Goal: Task Accomplishment & Management: Manage account settings

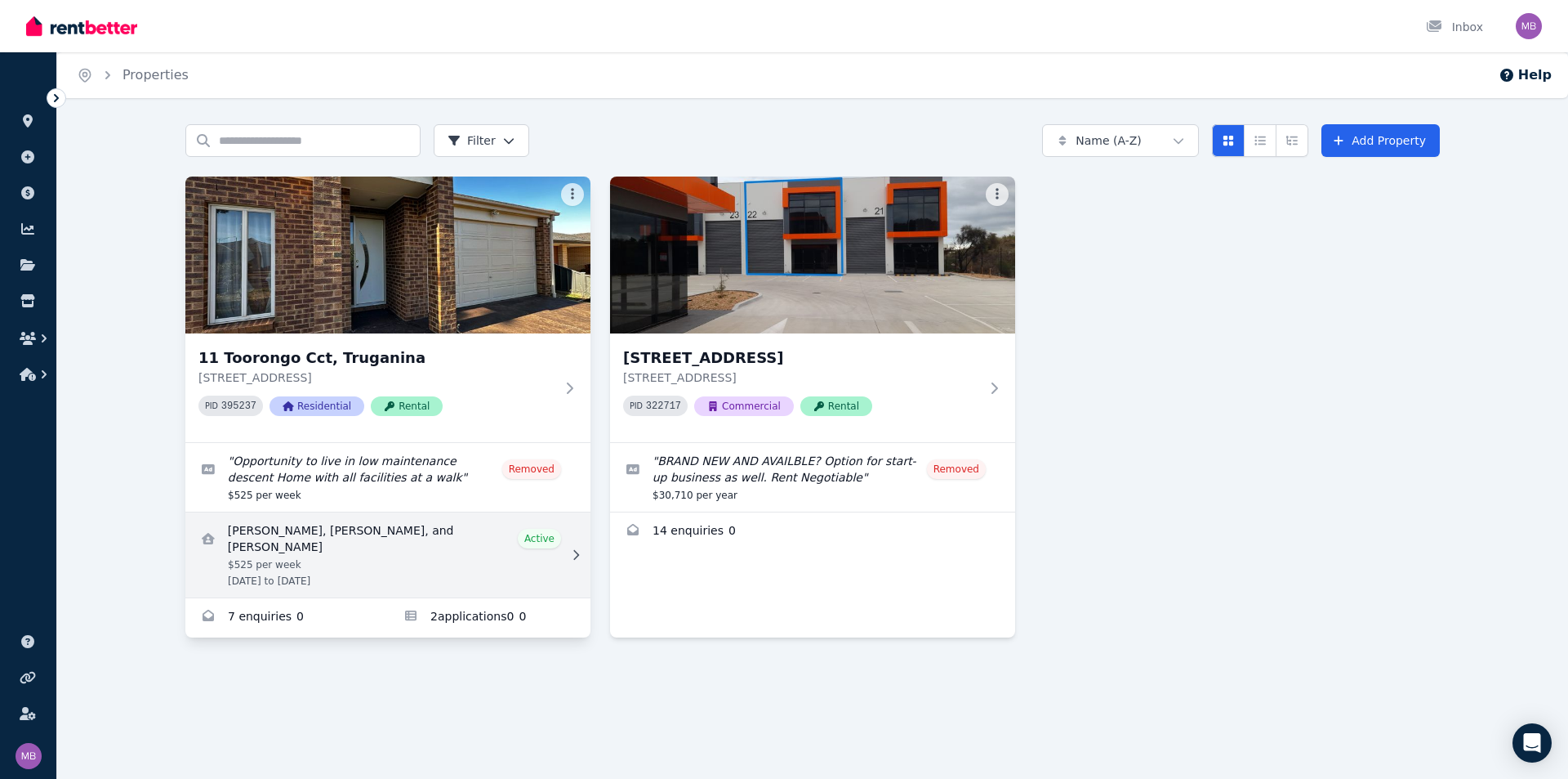
click at [457, 523] on link "View details for Nikitaben Patel, Sajal Jindal, and Ritesh Patel" at bounding box center [388, 555] width 405 height 85
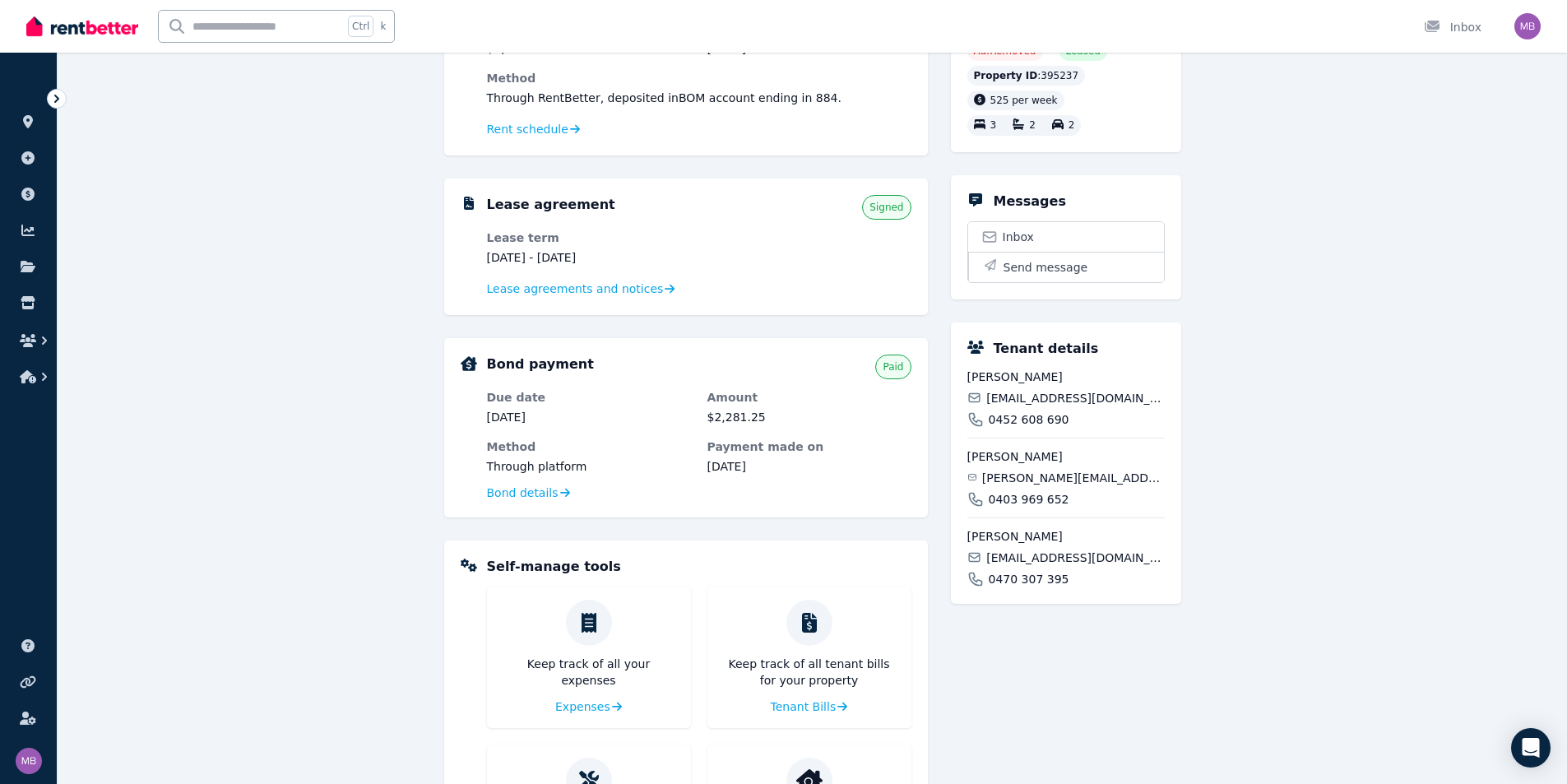
scroll to position [156, 0]
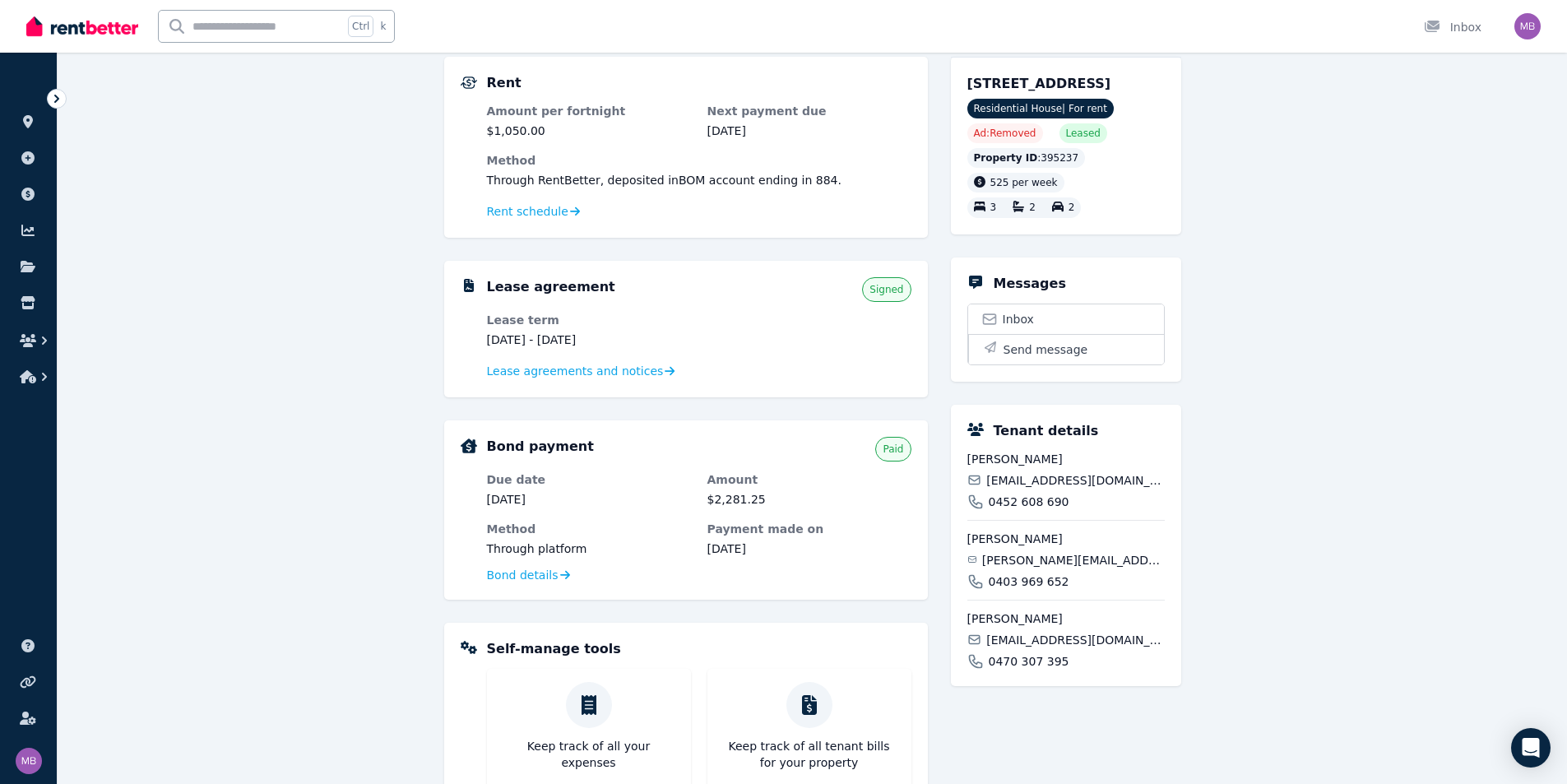
click at [1356, 439] on div "**********" at bounding box center [812, 500] width 1510 height 1061
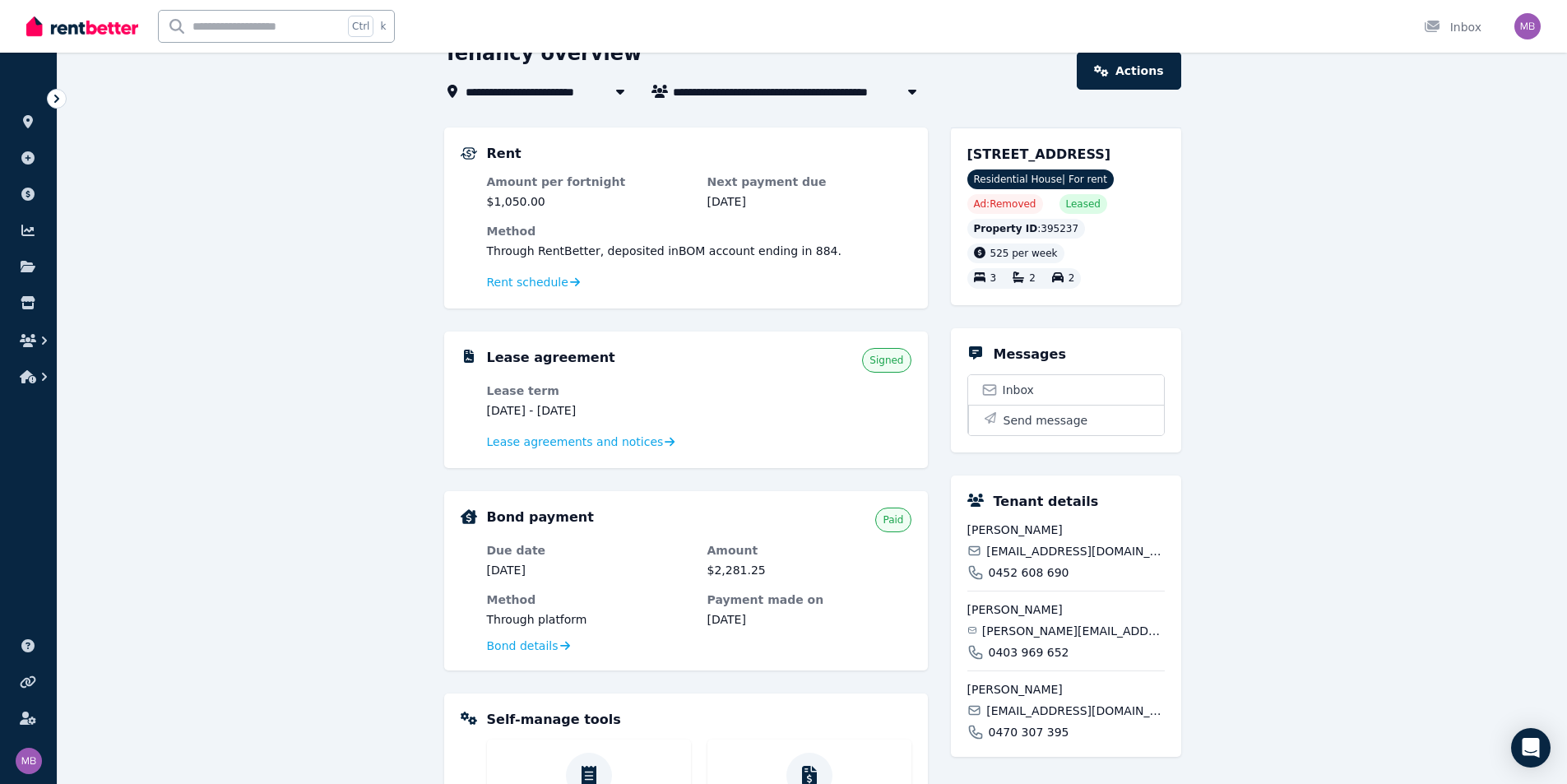
scroll to position [164, 0]
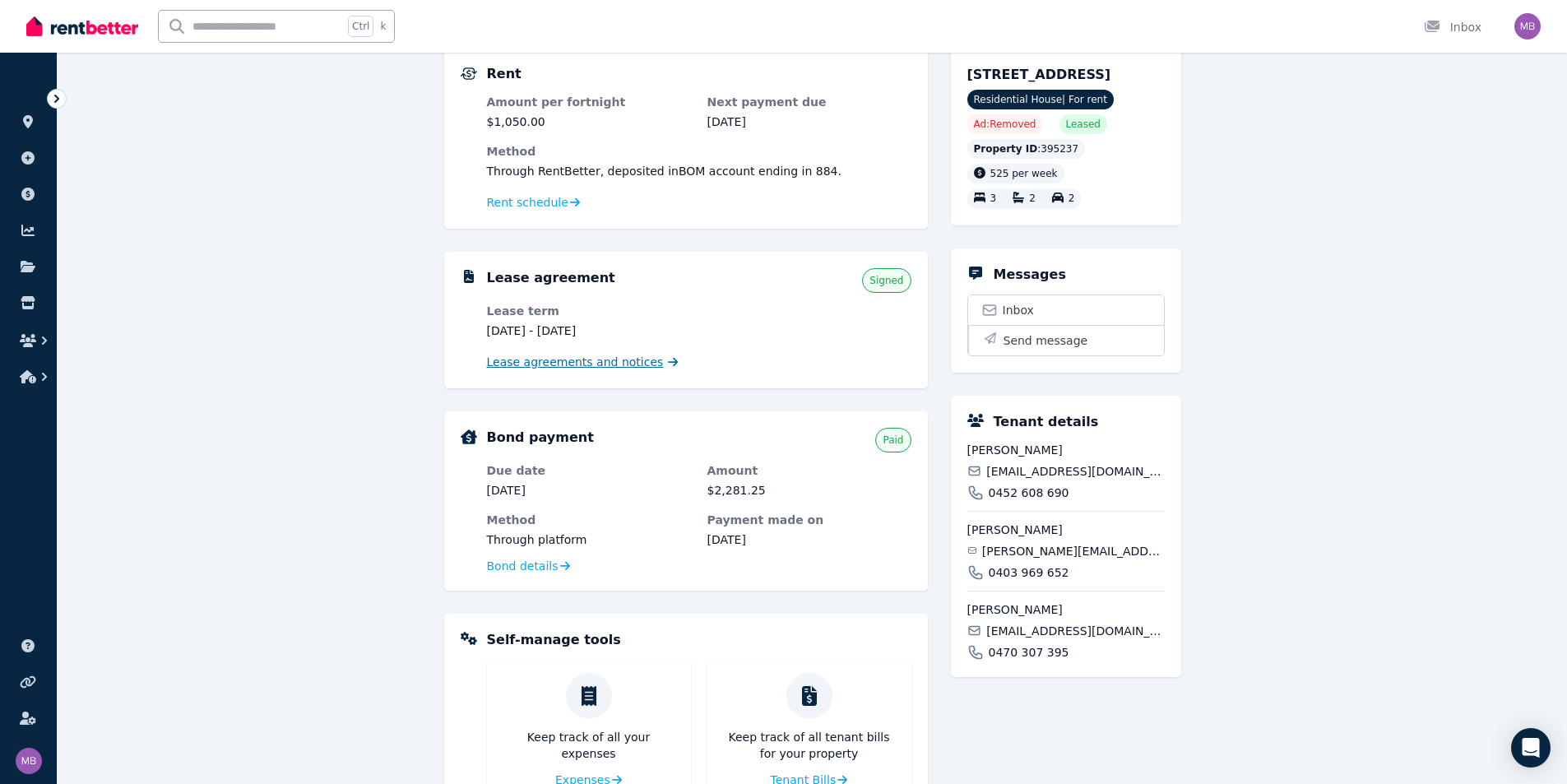
click at [554, 368] on span "Lease agreements and notices" at bounding box center [576, 362] width 177 height 16
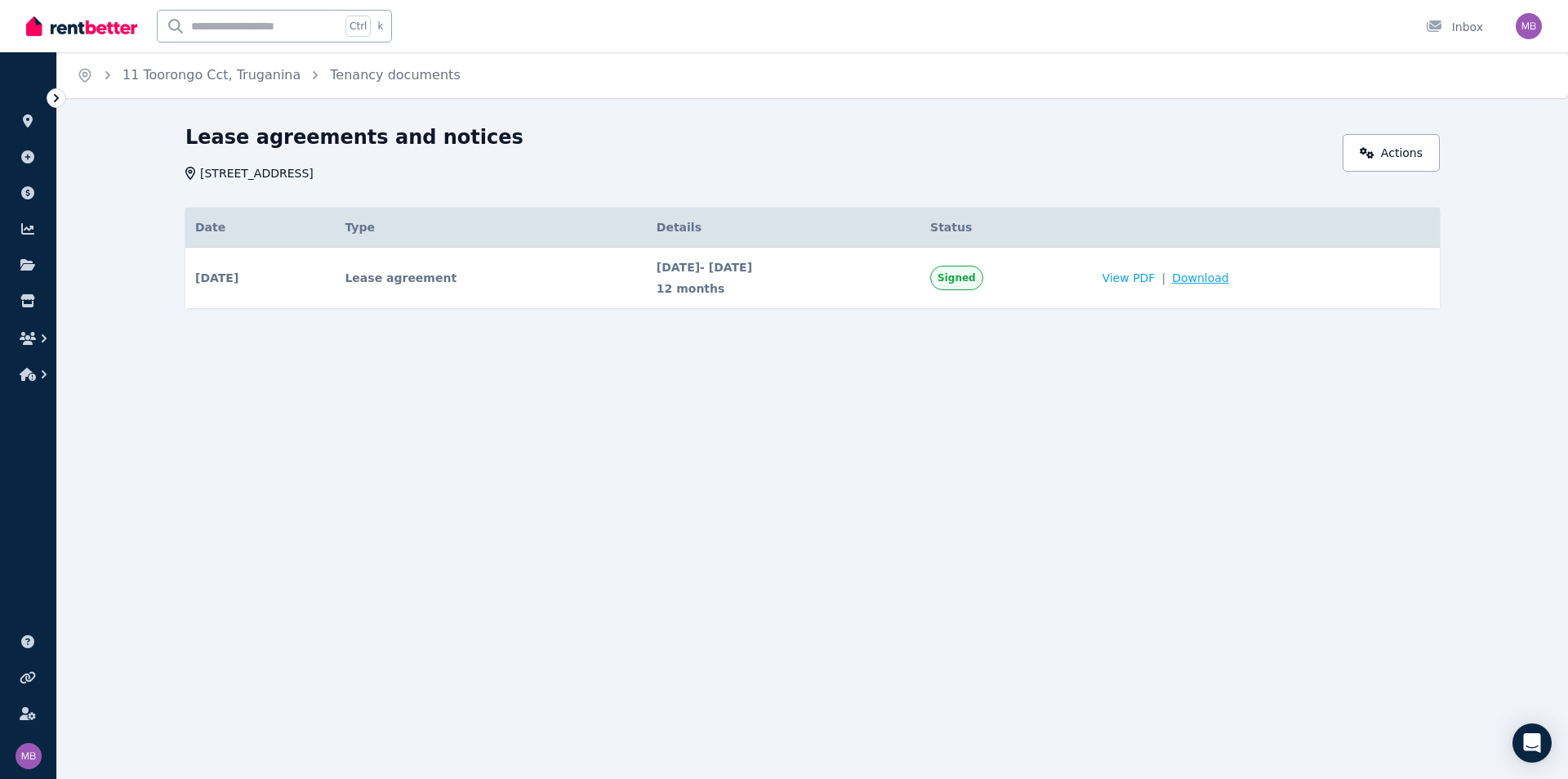
click at [1225, 284] on span "Download" at bounding box center [1200, 278] width 57 height 16
click at [210, 76] on link "11 Toorongo Cct, Truganina" at bounding box center [211, 74] width 178 height 15
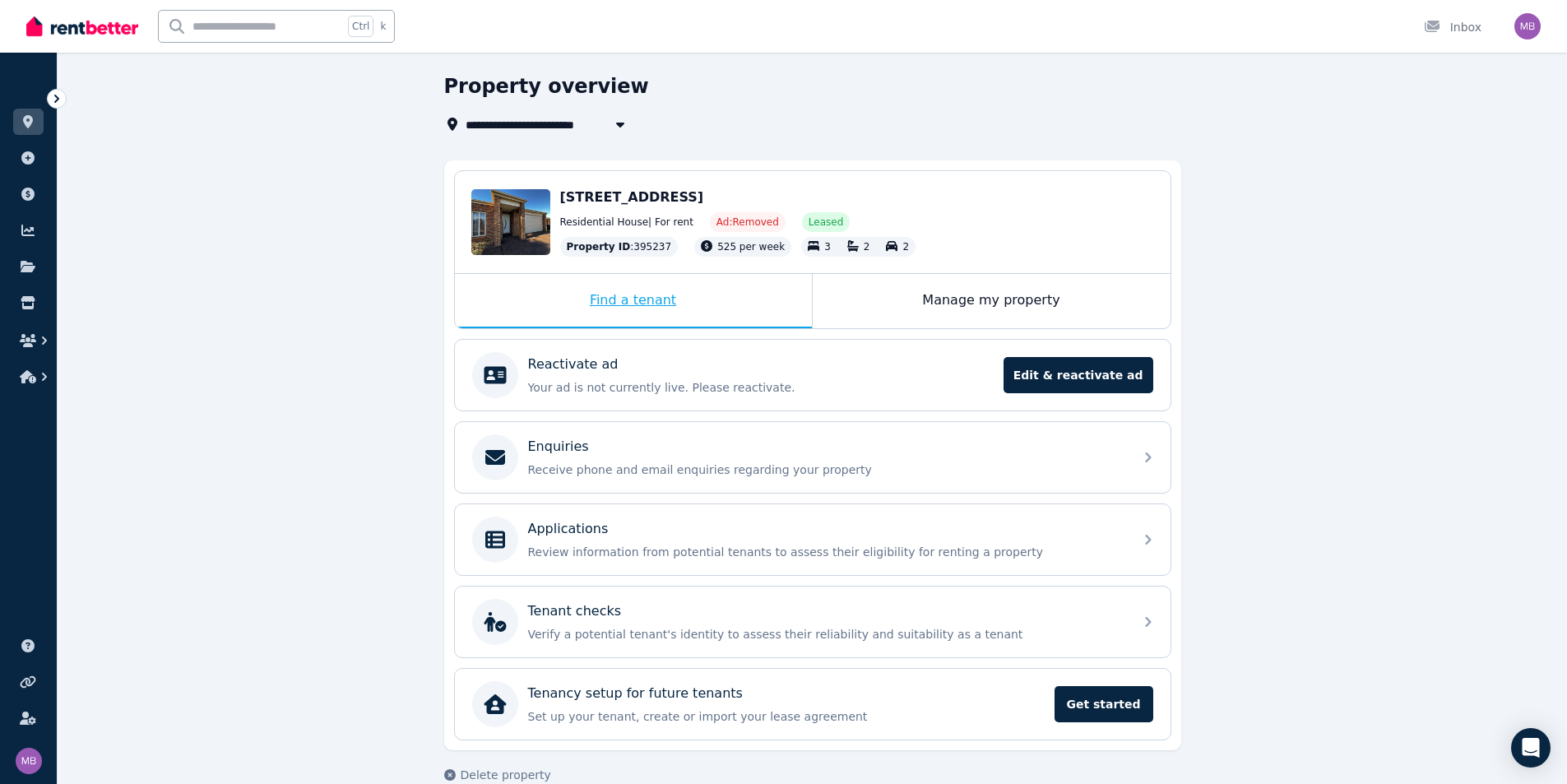
scroll to position [80, 0]
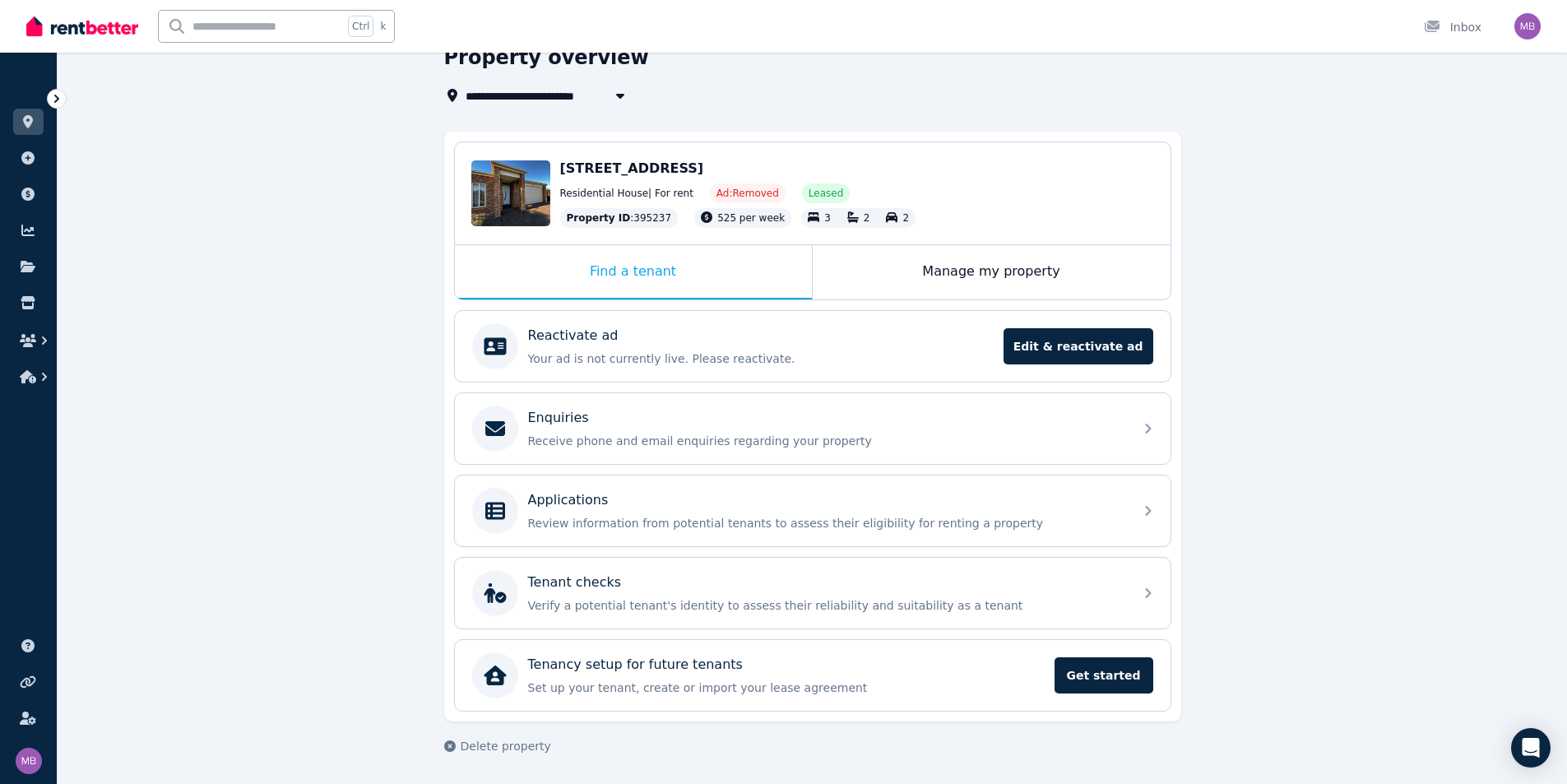
click at [508, 65] on h1 "Property overview" at bounding box center [546, 57] width 205 height 26
click at [512, 89] on span "11 Toorongo Cct, Truganina" at bounding box center [559, 96] width 187 height 20
type input "**********"
click at [303, 452] on div "**********" at bounding box center [812, 414] width 1510 height 739
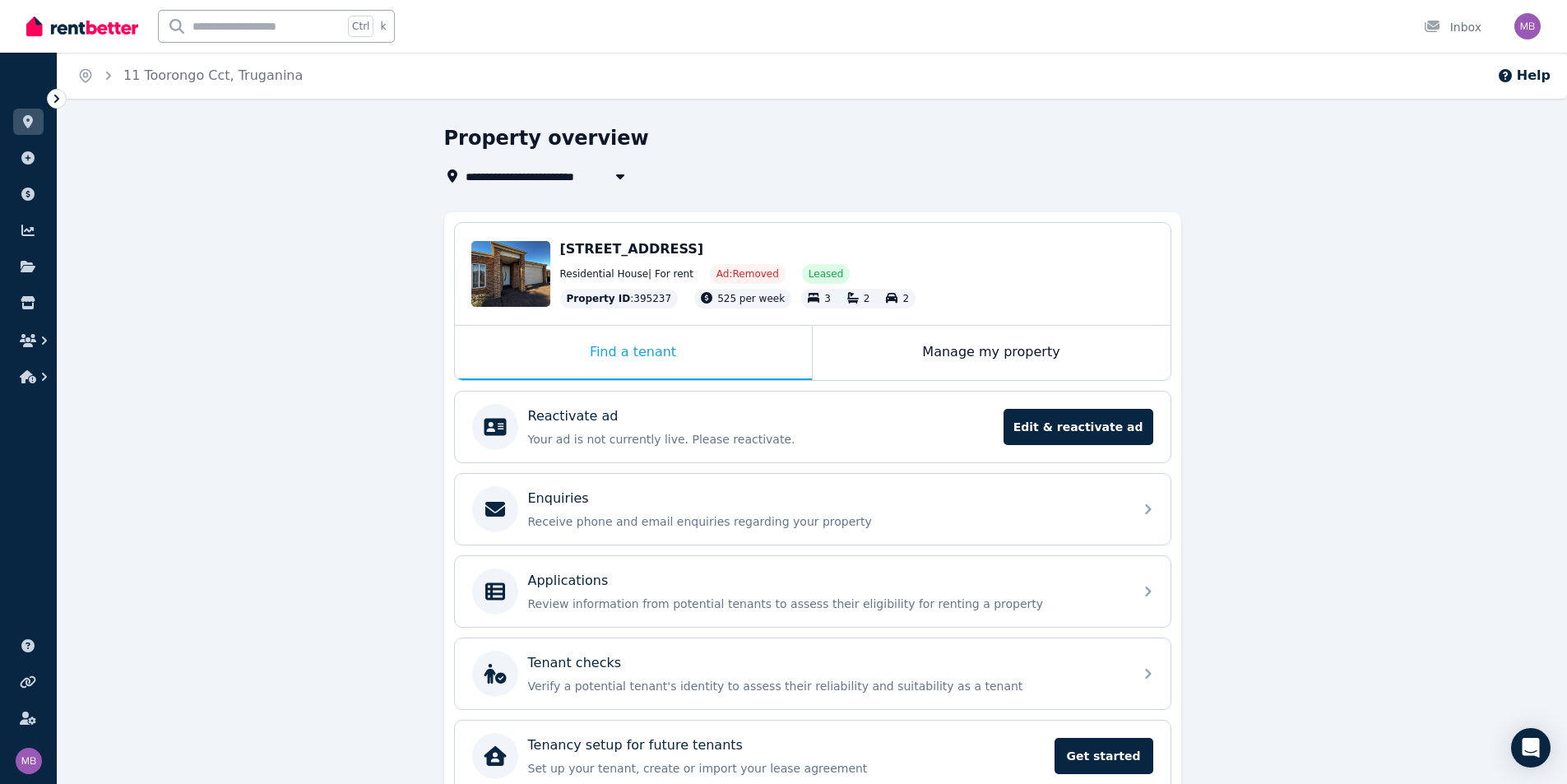
click at [64, 97] on icon at bounding box center [56, 98] width 16 height 16
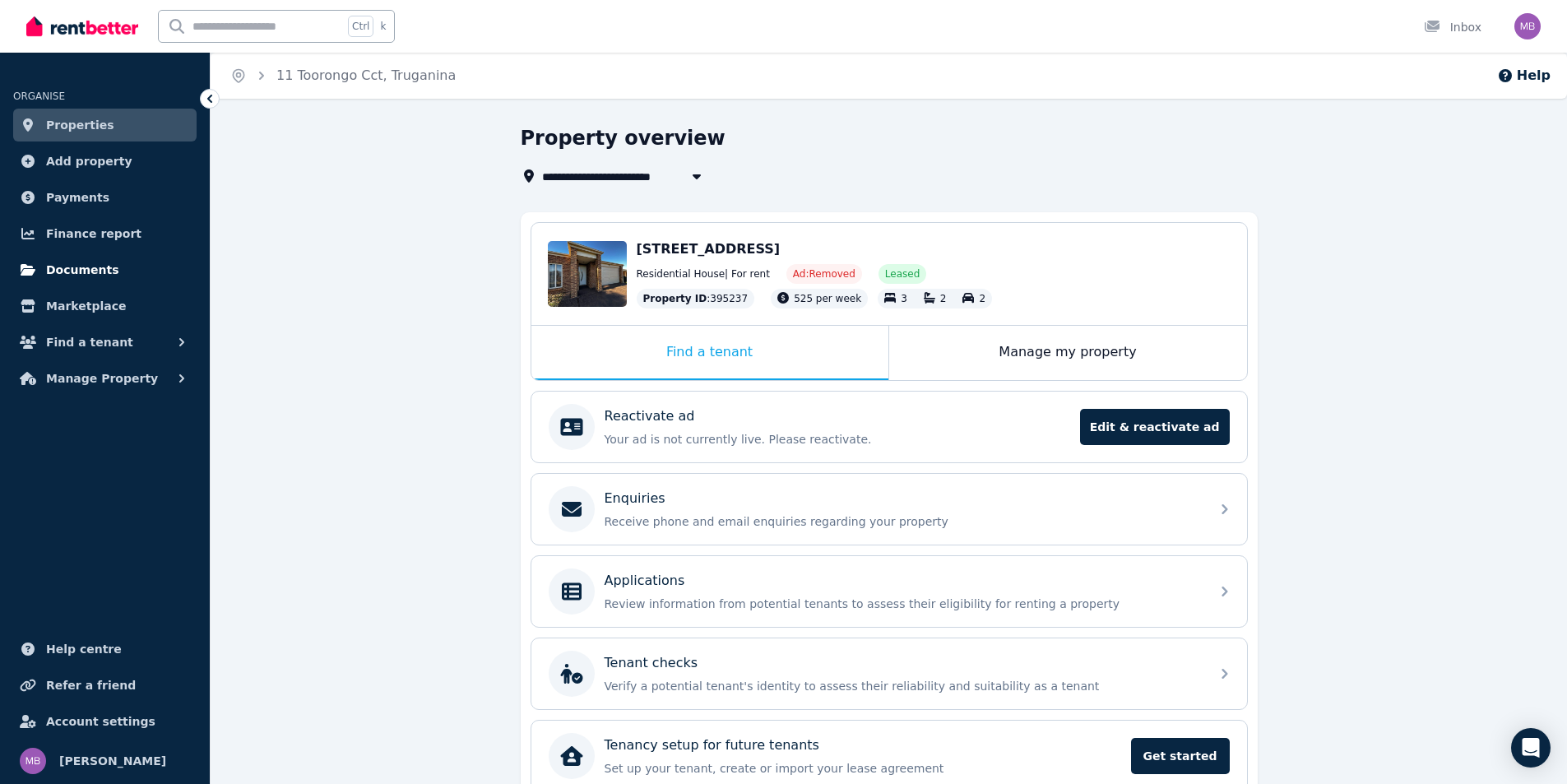
click at [98, 276] on span "Documents" at bounding box center [83, 270] width 73 height 20
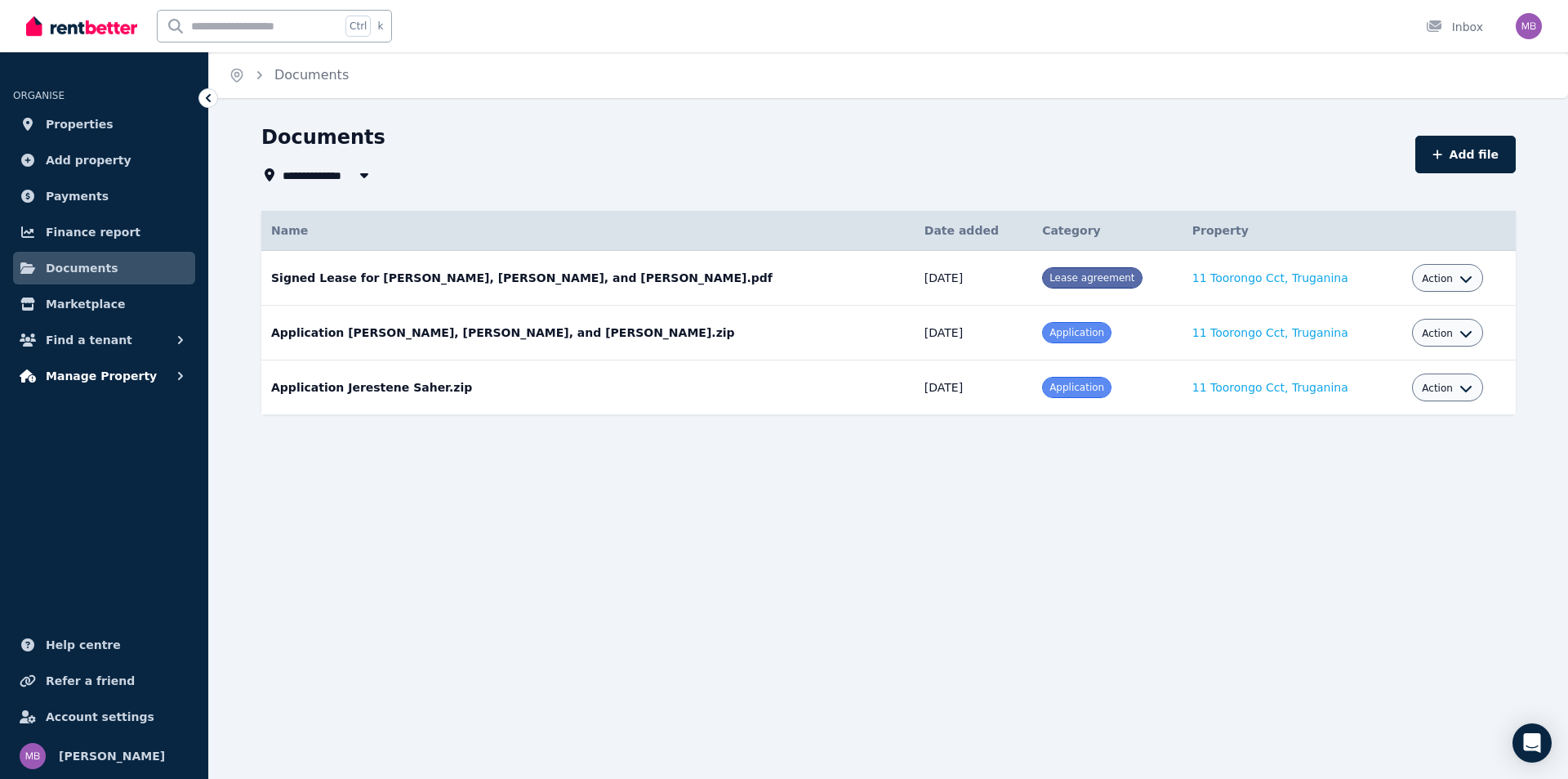
click at [91, 374] on span "Manage Property" at bounding box center [101, 376] width 111 height 20
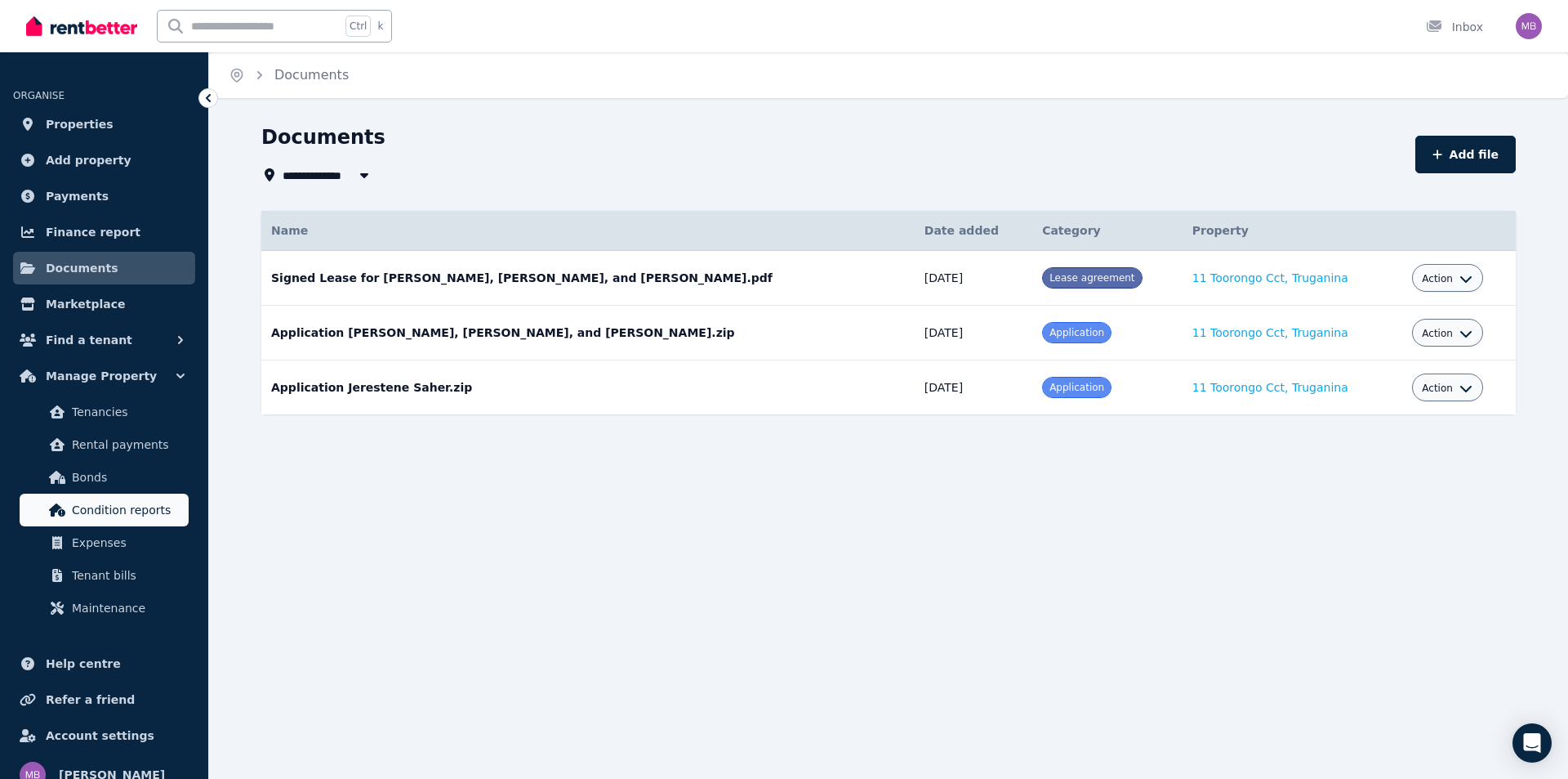
click at [124, 497] on link "Condition reports" at bounding box center [104, 510] width 169 height 33
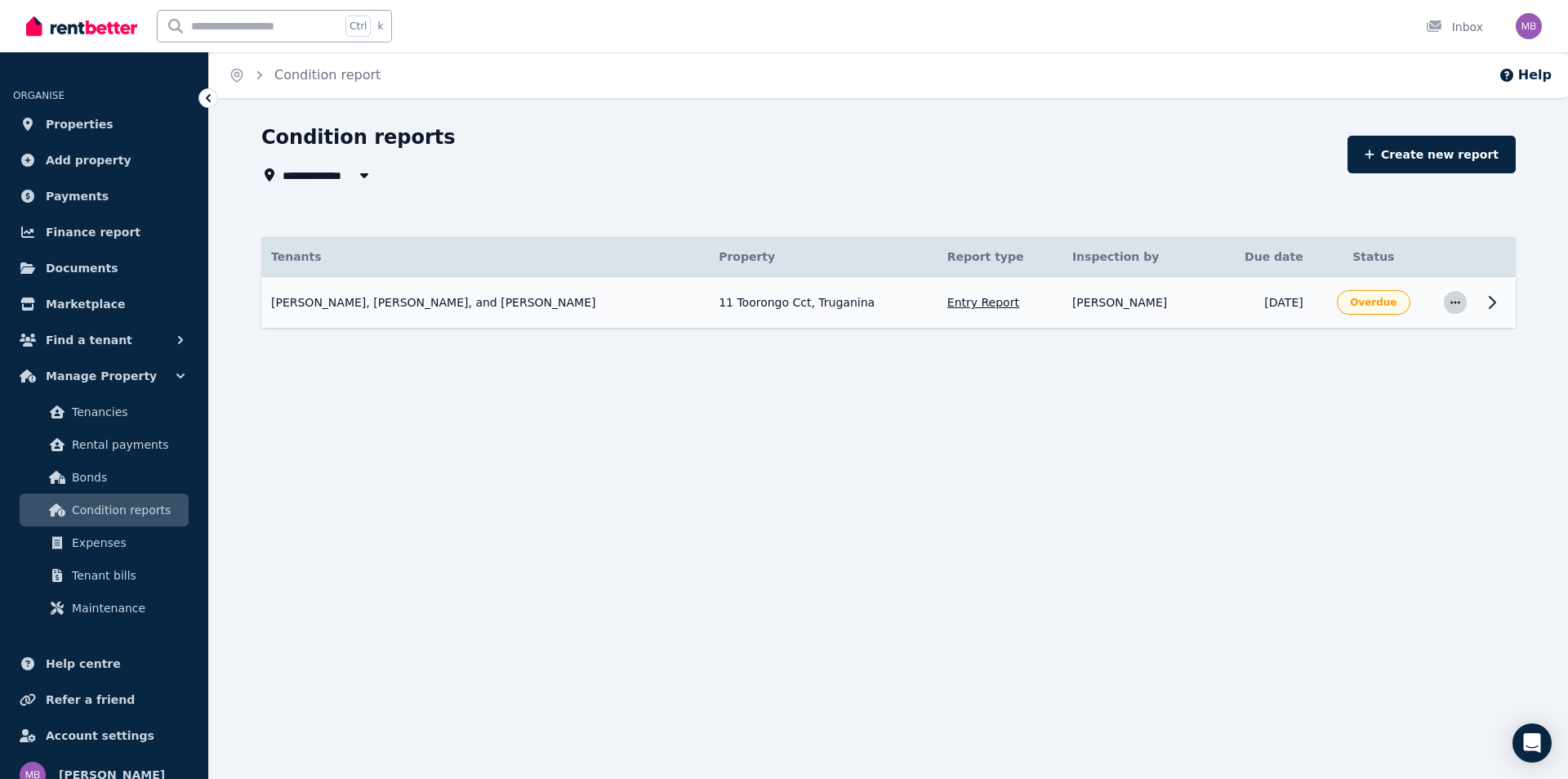
click at [1446, 305] on span "button" at bounding box center [1455, 302] width 23 height 23
click at [1495, 298] on icon at bounding box center [1493, 302] width 20 height 20
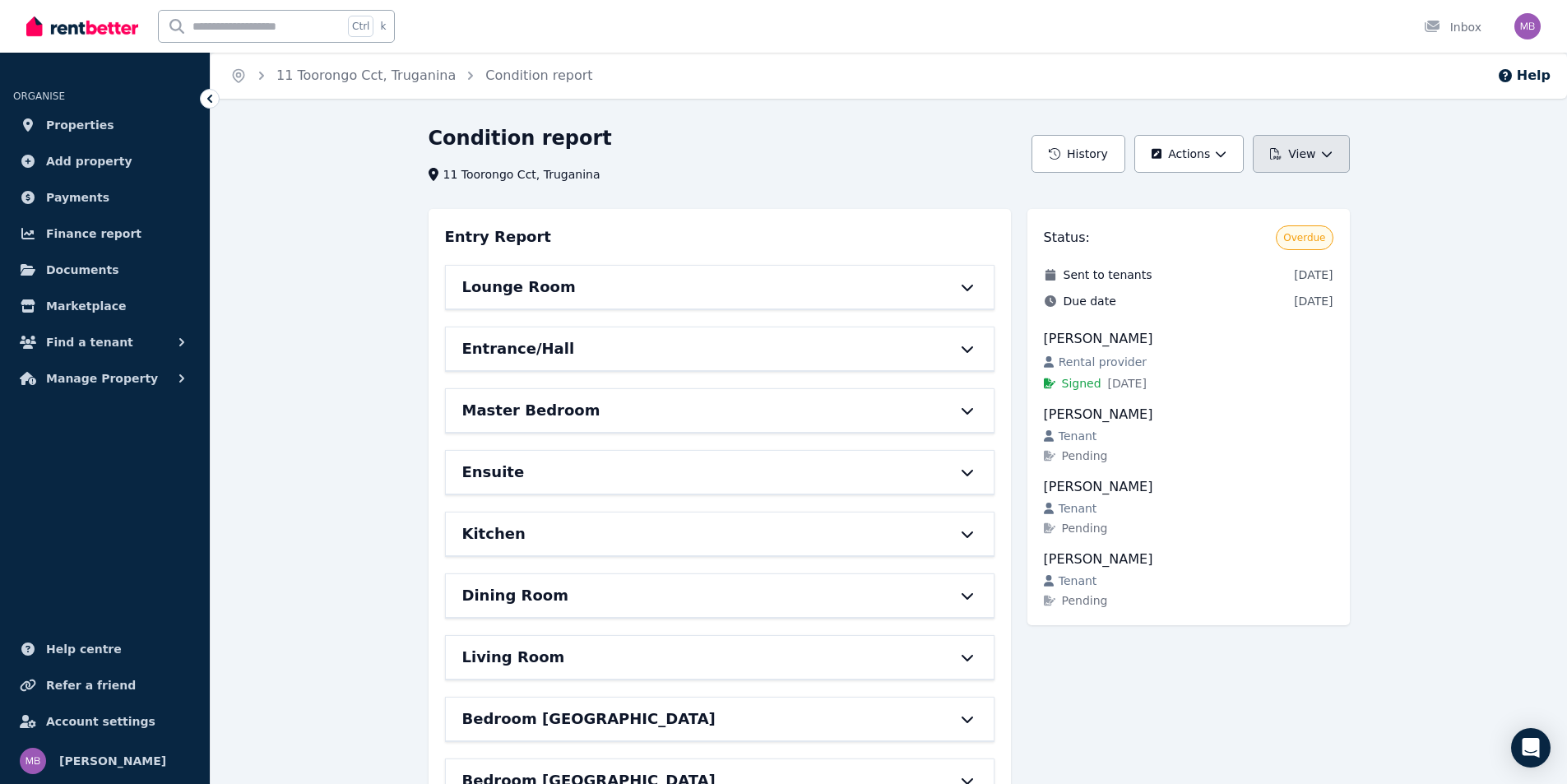
click at [1291, 154] on button "View" at bounding box center [1301, 154] width 97 height 38
click at [1503, 389] on div "Condition report 11 Toorongo Cct, Truganina History Actions View View report Do…" at bounding box center [888, 764] width 1357 height 1279
click at [1202, 146] on button "Actions" at bounding box center [1190, 154] width 109 height 38
click at [1148, 197] on p "Edit report" at bounding box center [1134, 198] width 74 height 16
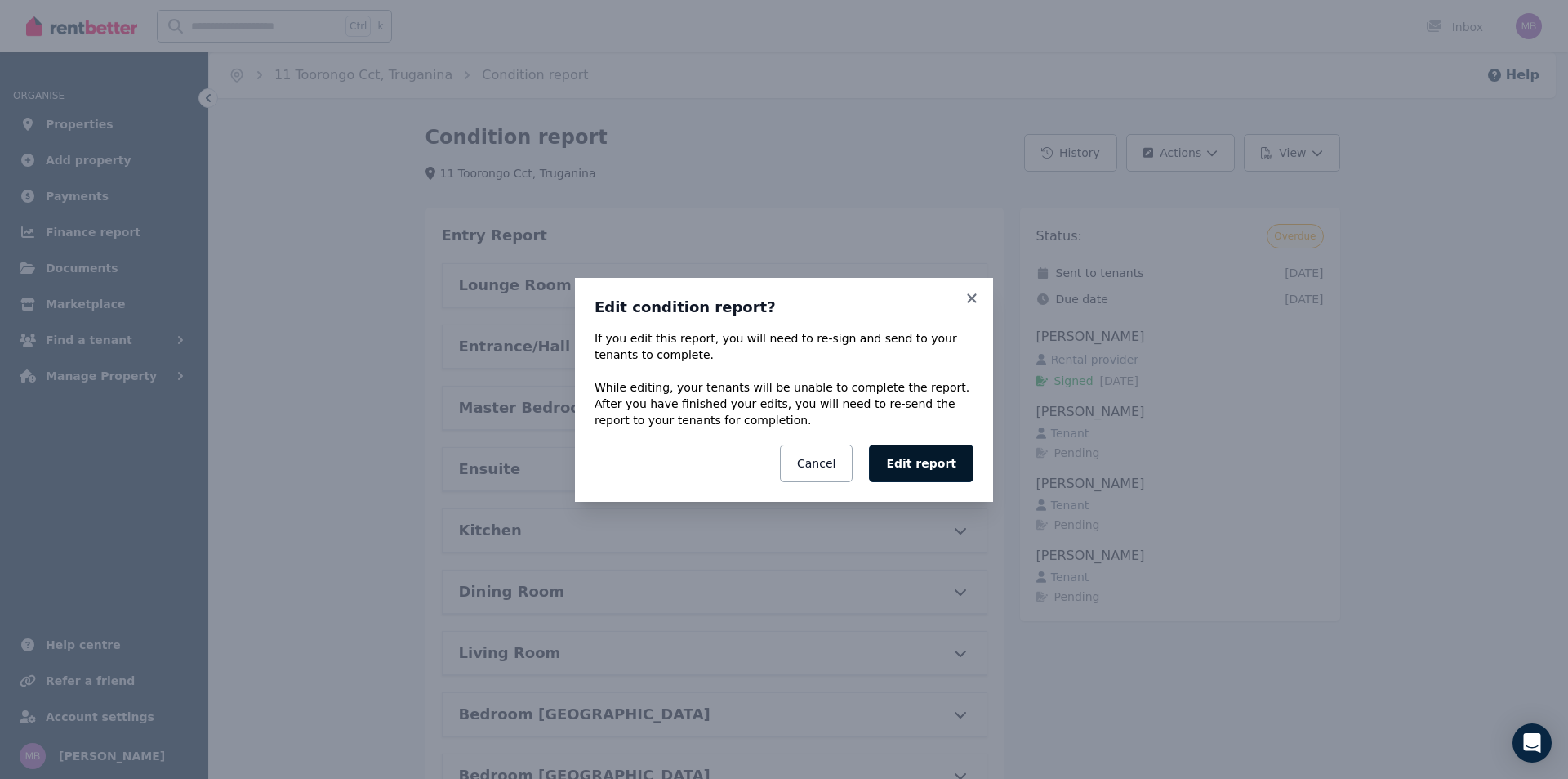
click at [948, 465] on button "Edit report" at bounding box center [922, 463] width 105 height 37
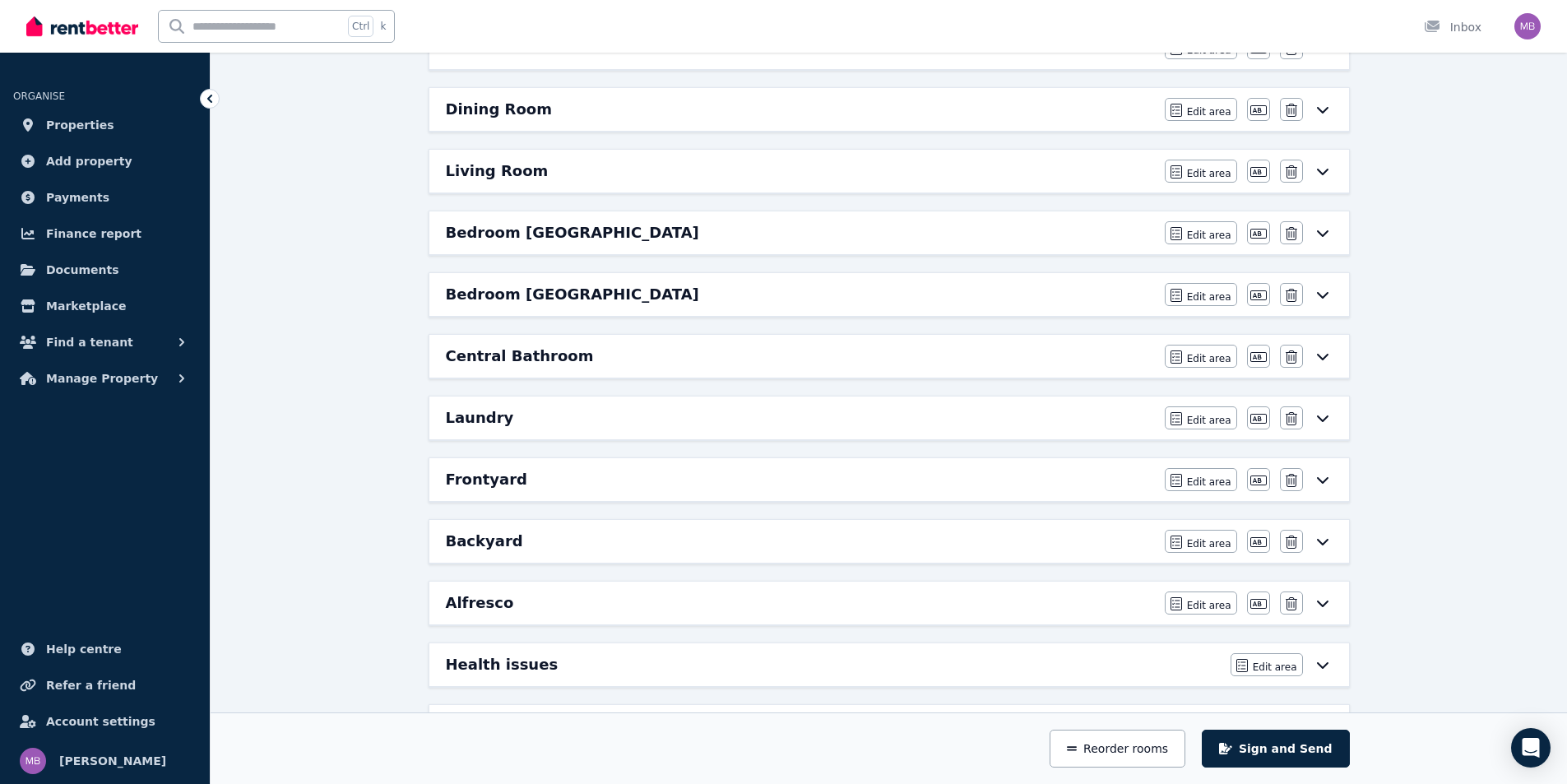
scroll to position [703, 0]
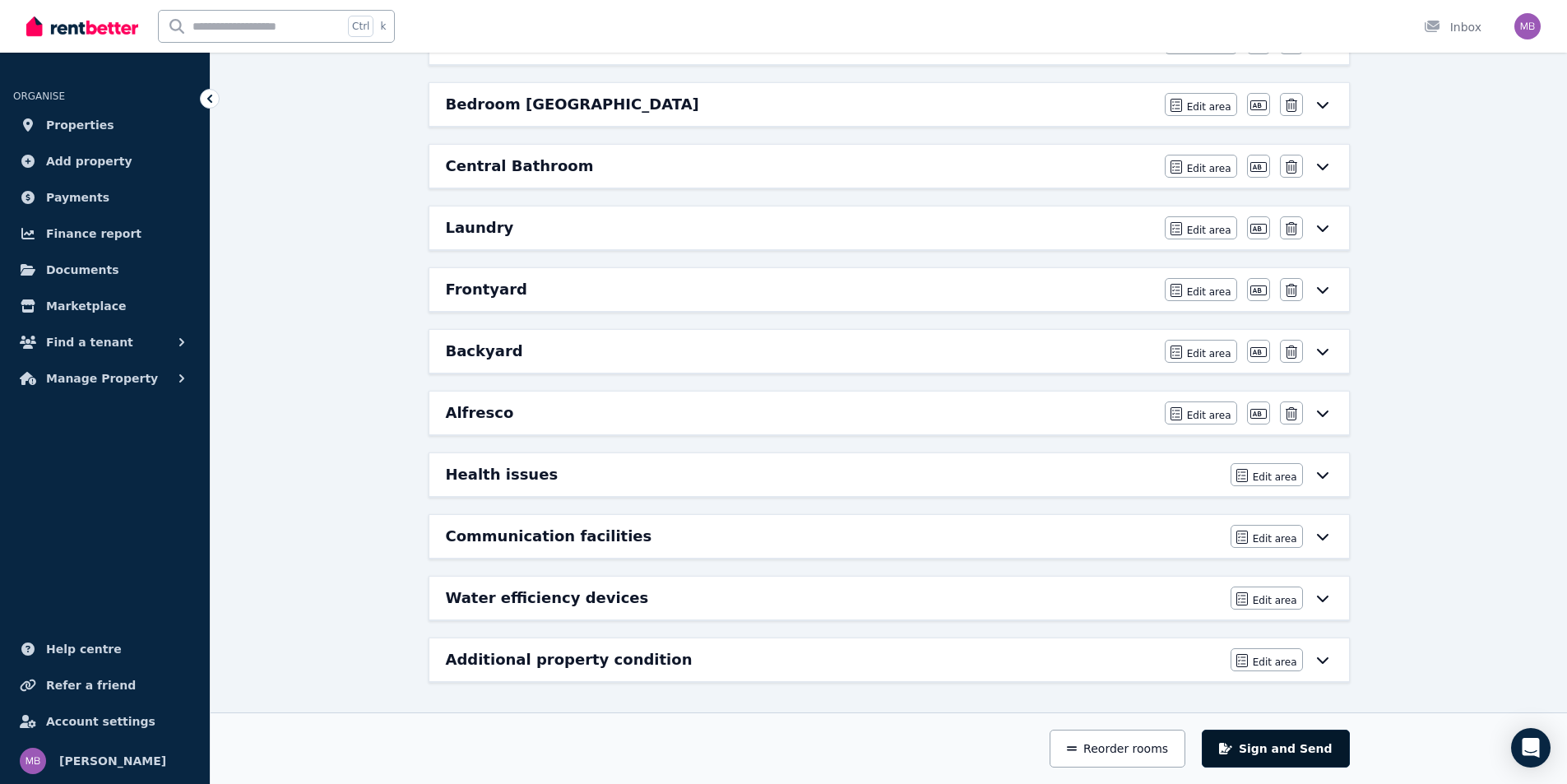
click at [1300, 746] on button "Sign and Send" at bounding box center [1275, 748] width 148 height 38
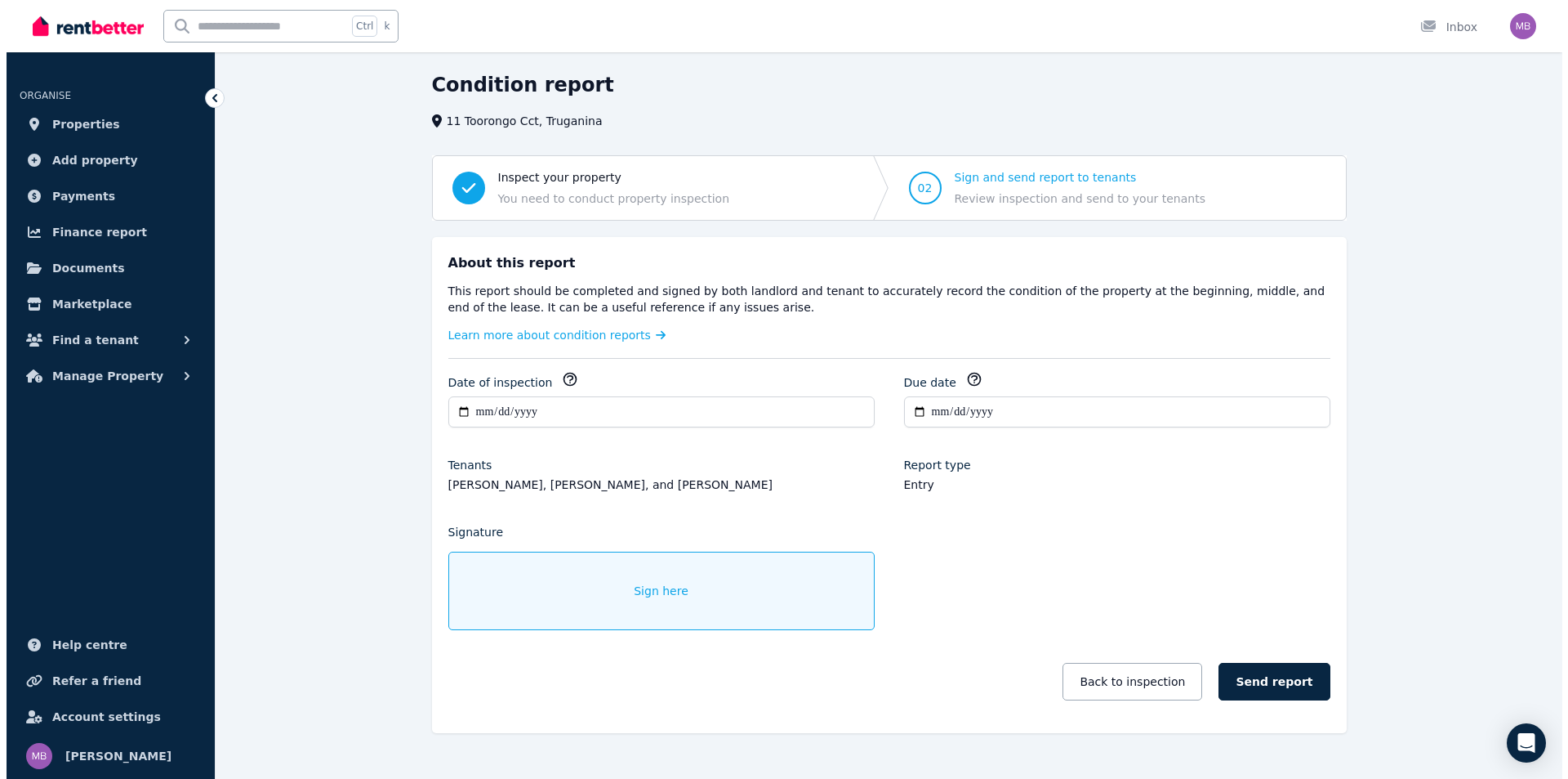
scroll to position [81, 0]
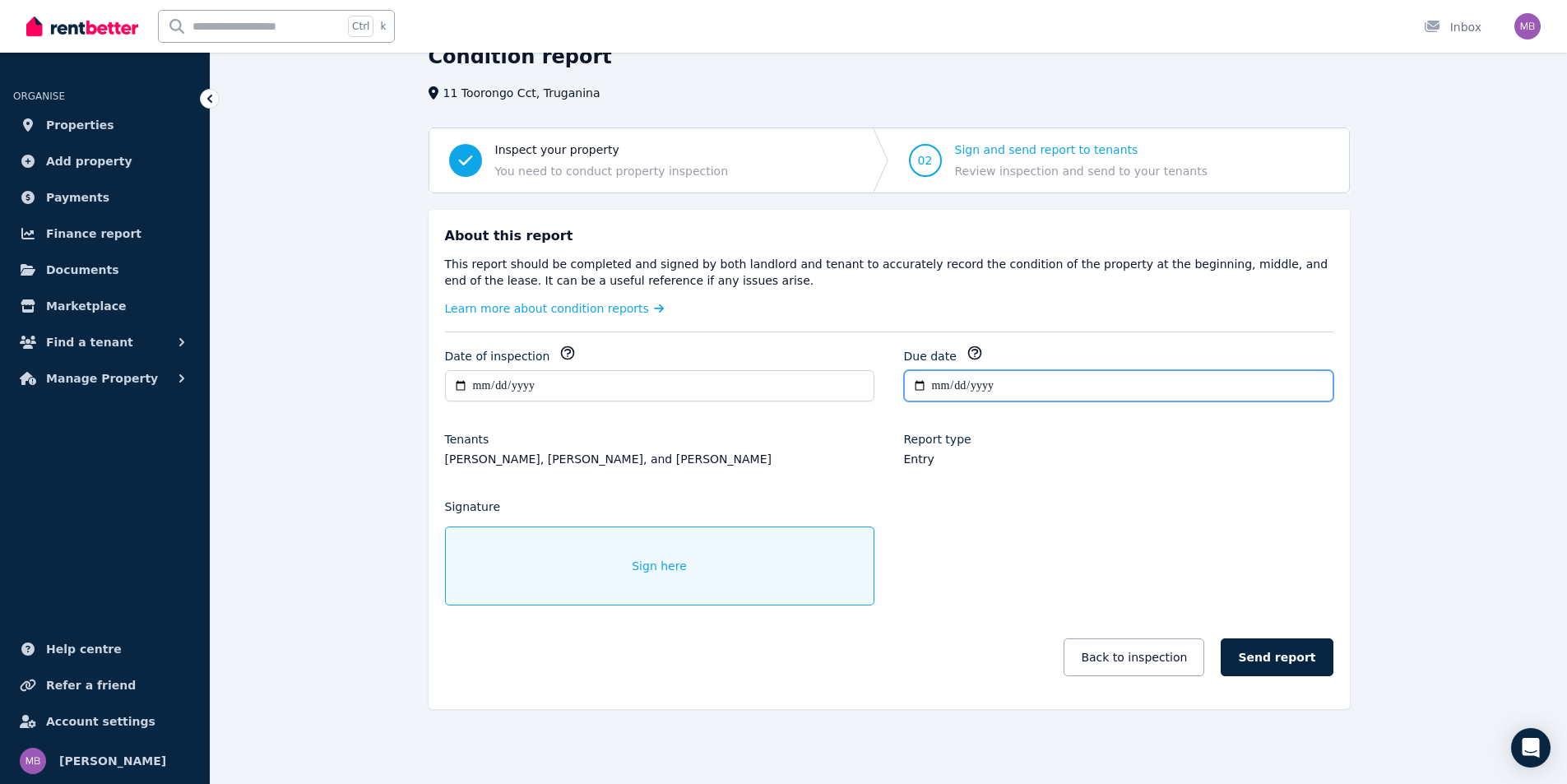
click at [922, 388] on input "**********" at bounding box center [1119, 385] width 429 height 31
type input "**********"
click at [1124, 492] on div "**********" at bounding box center [889, 518] width 888 height 348
click at [538, 569] on div "Sign here" at bounding box center [660, 566] width 429 height 79
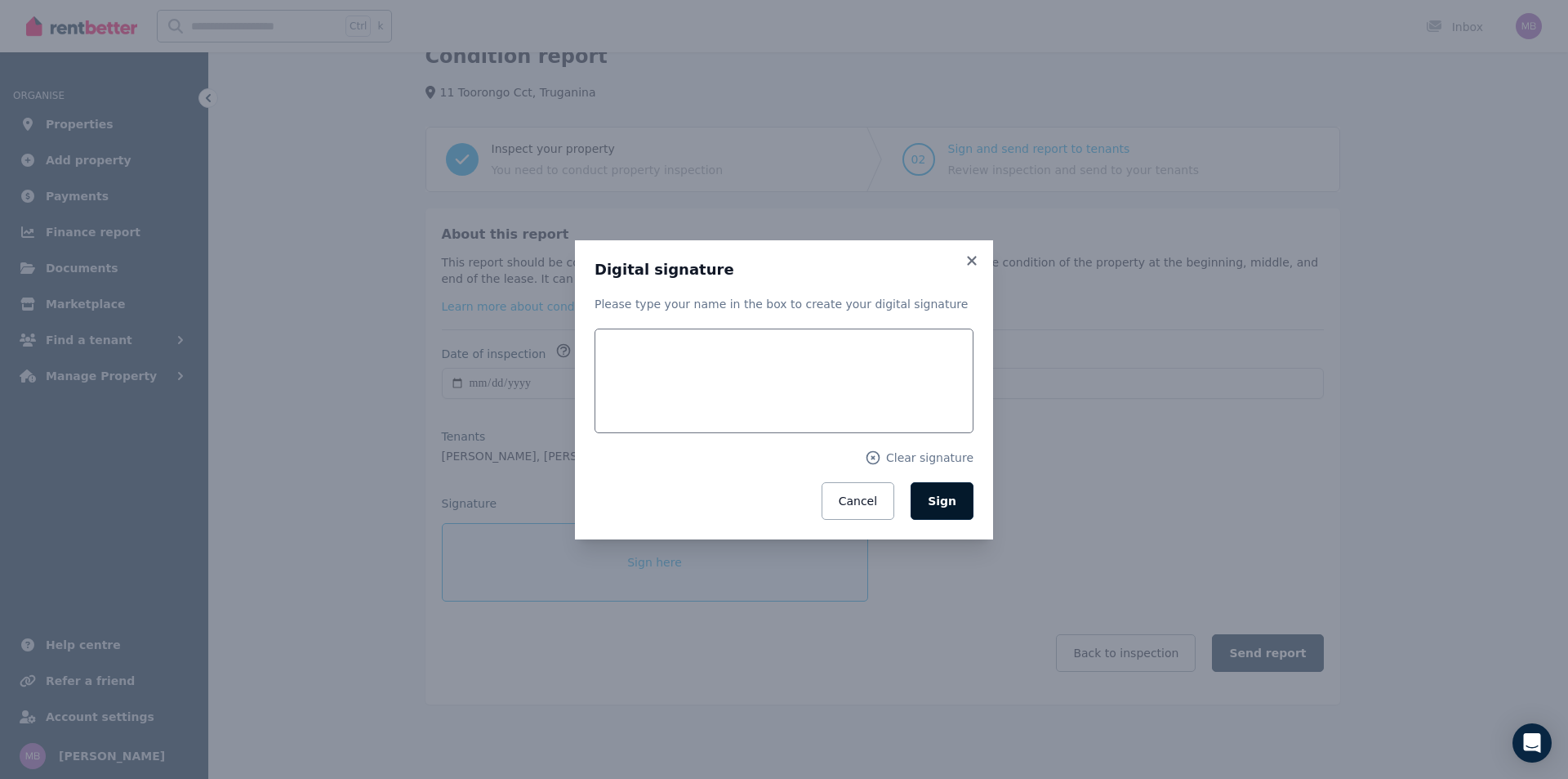
click at [945, 497] on span "Sign" at bounding box center [942, 501] width 28 height 13
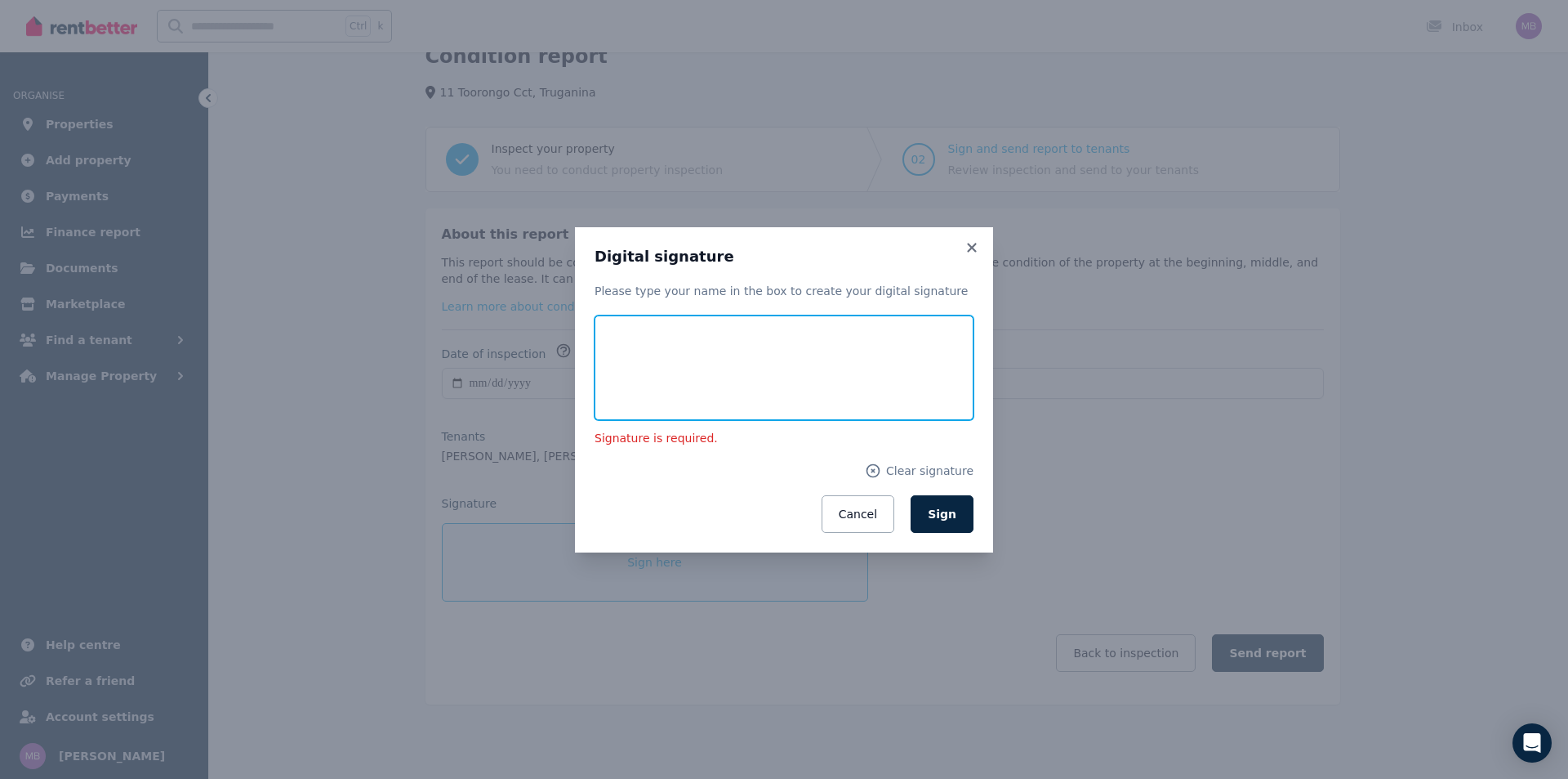
drag, startPoint x: 608, startPoint y: 362, endPoint x: 627, endPoint y: 398, distance: 40.7
click at [619, 393] on input "text" at bounding box center [784, 368] width 379 height 105
type input "**********"
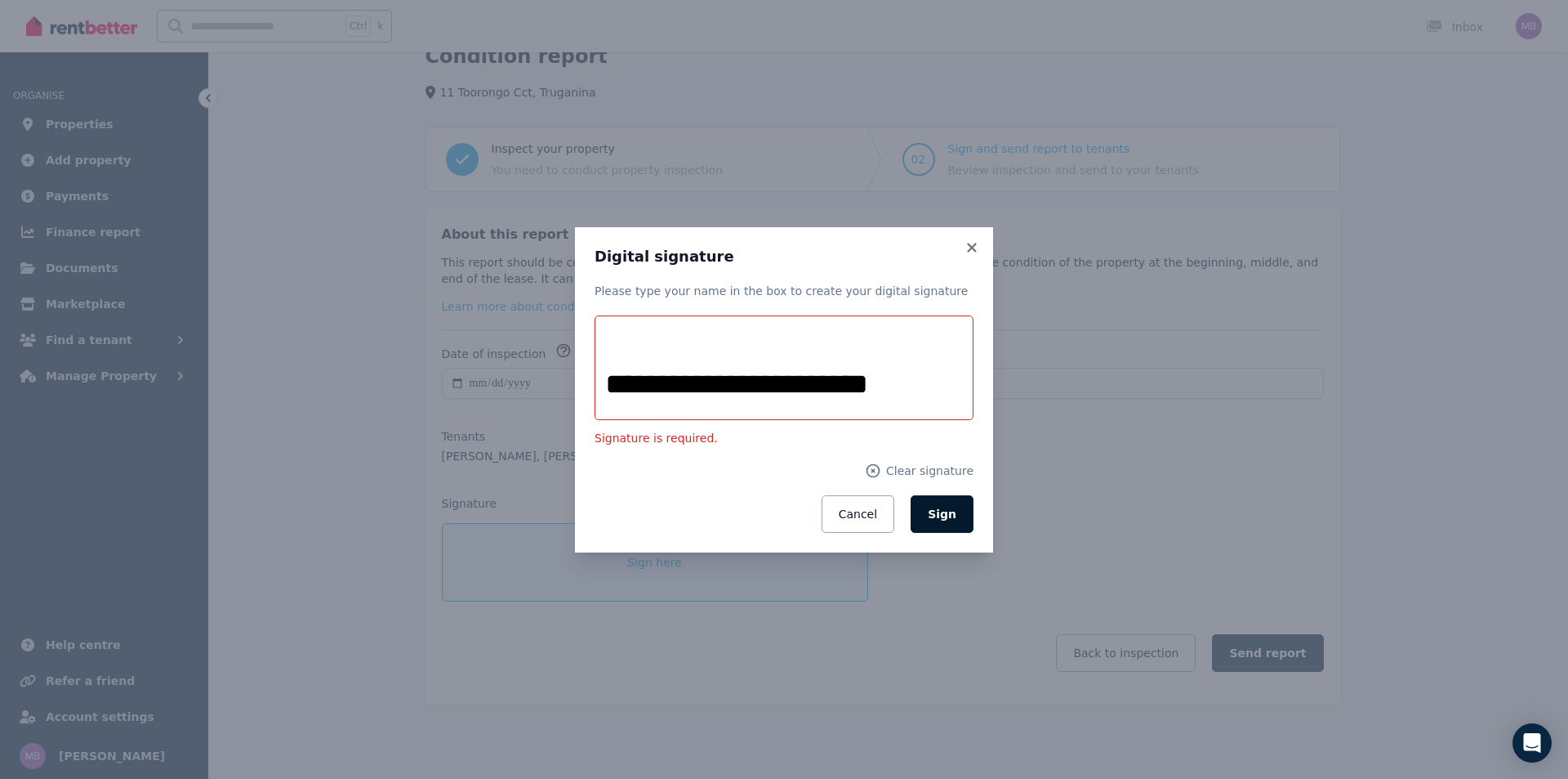
click at [956, 522] on button "Sign" at bounding box center [942, 513] width 63 height 37
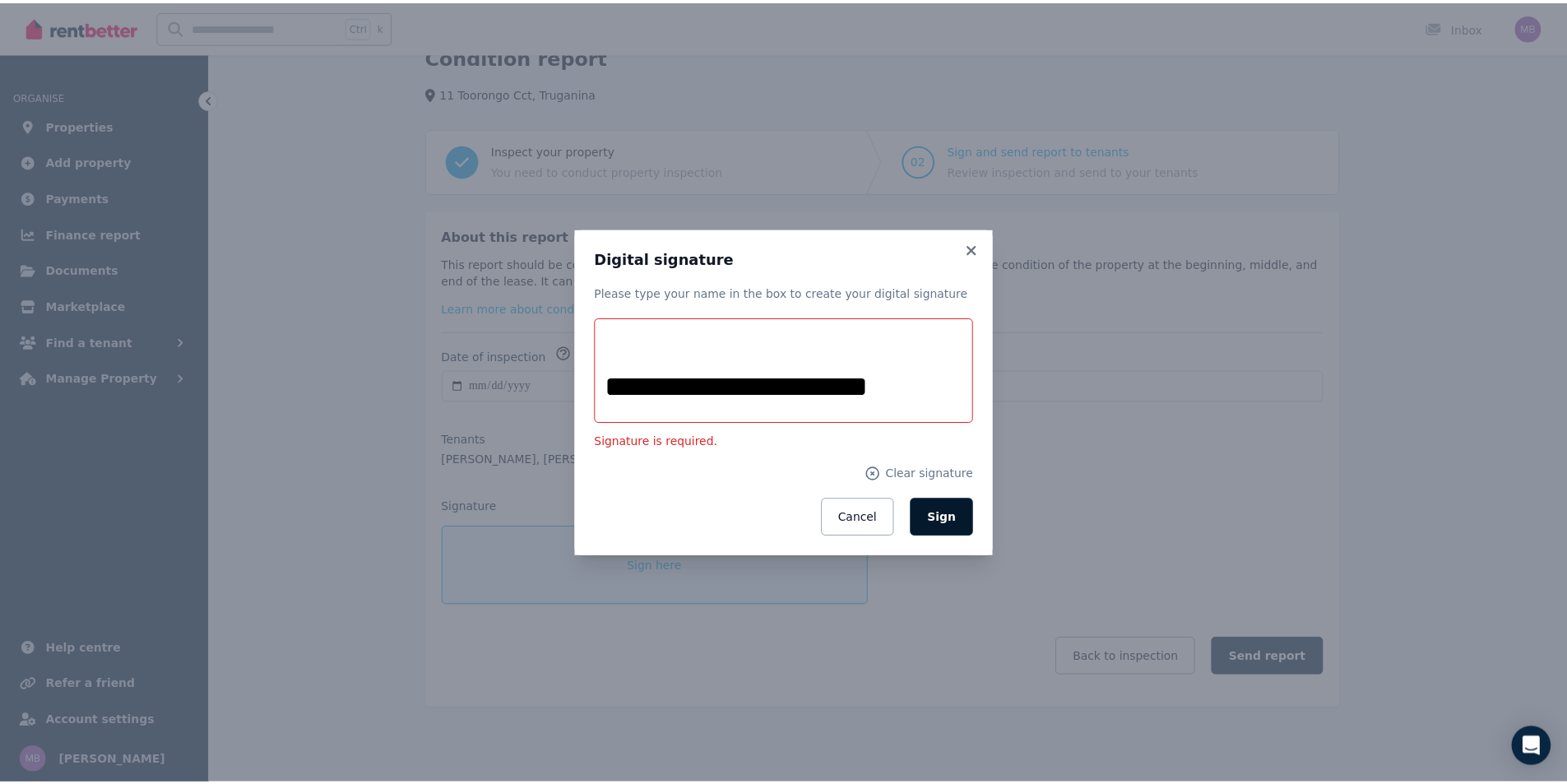
scroll to position [30, 0]
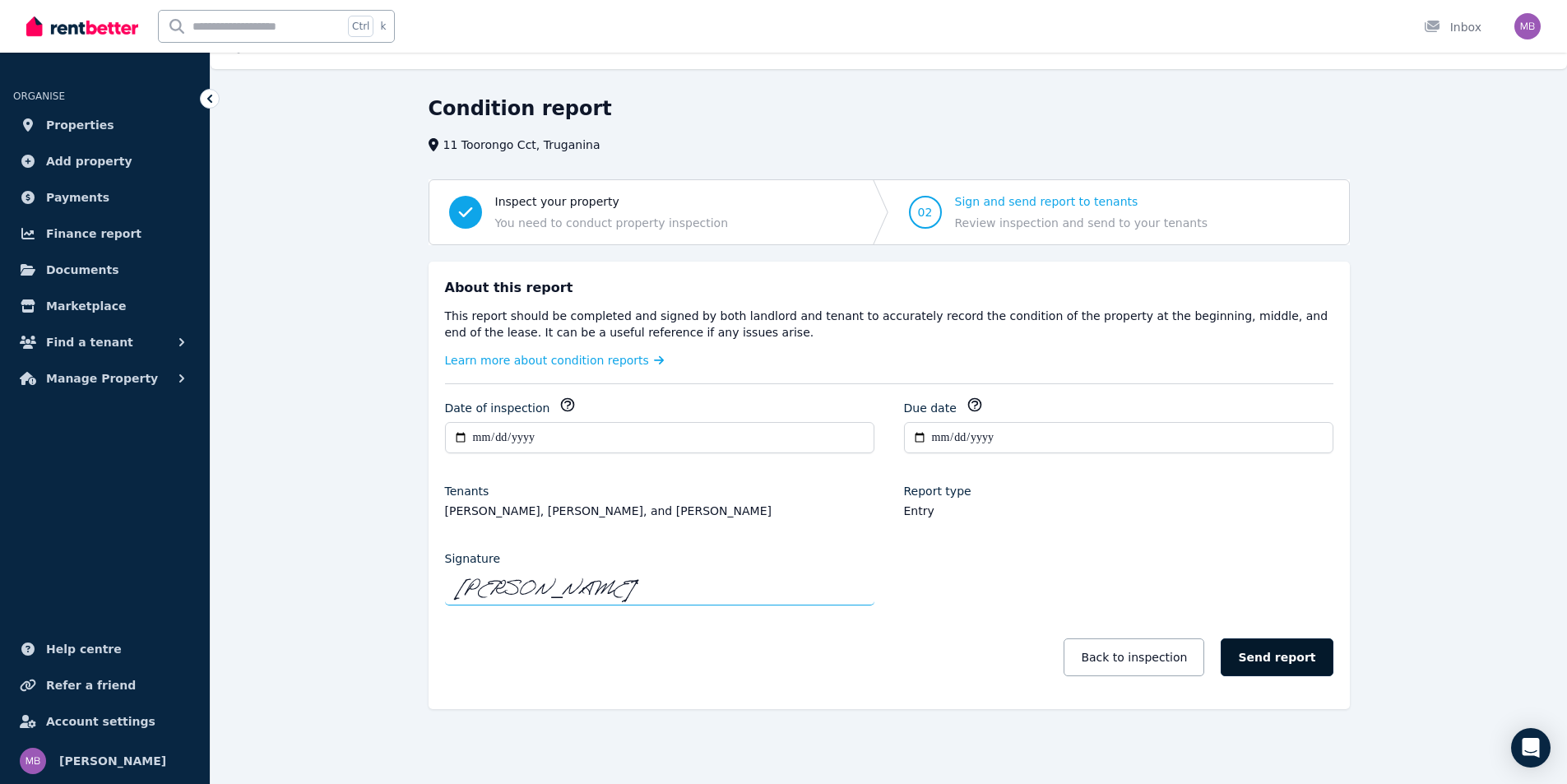
click at [1292, 648] on button "Send report" at bounding box center [1276, 657] width 112 height 38
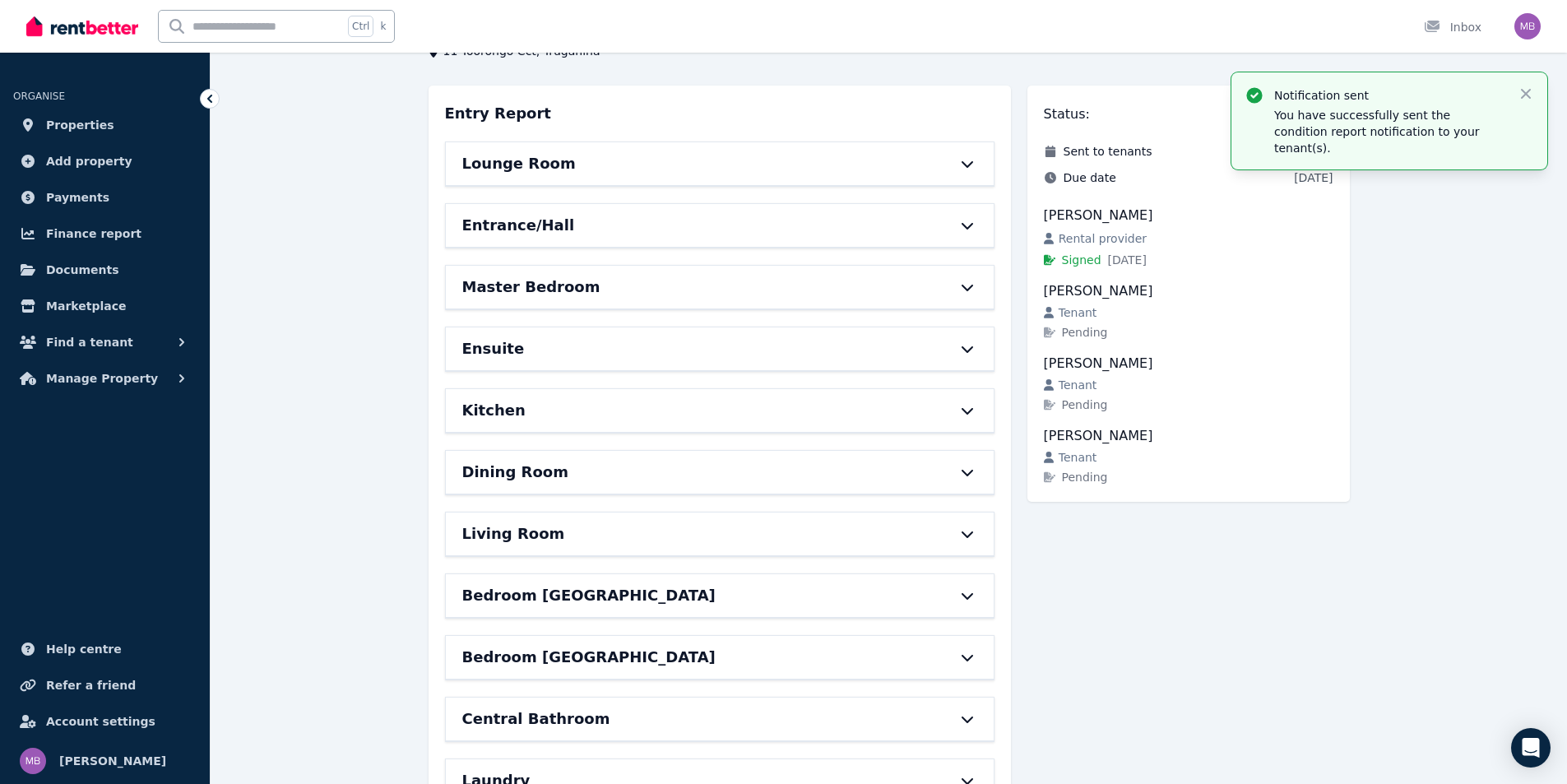
scroll to position [0, 0]
